Goal: Information Seeking & Learning: Learn about a topic

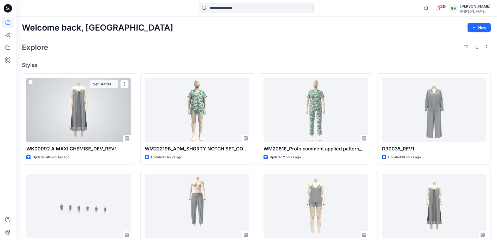
click at [70, 109] on div at bounding box center [78, 110] width 104 height 64
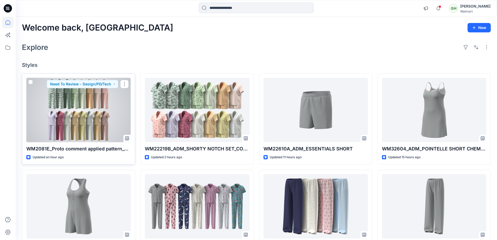
click at [82, 107] on div at bounding box center [78, 110] width 104 height 64
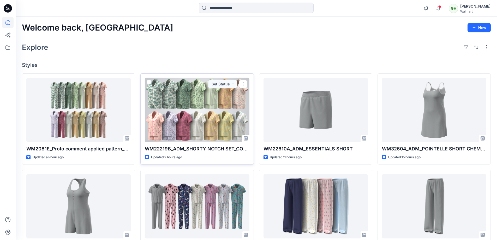
click at [217, 124] on div at bounding box center [197, 110] width 104 height 64
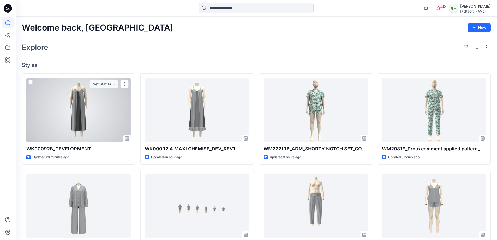
click at [74, 113] on div at bounding box center [78, 110] width 104 height 64
click at [65, 86] on div at bounding box center [78, 110] width 104 height 64
